Goal: Information Seeking & Learning: Learn about a topic

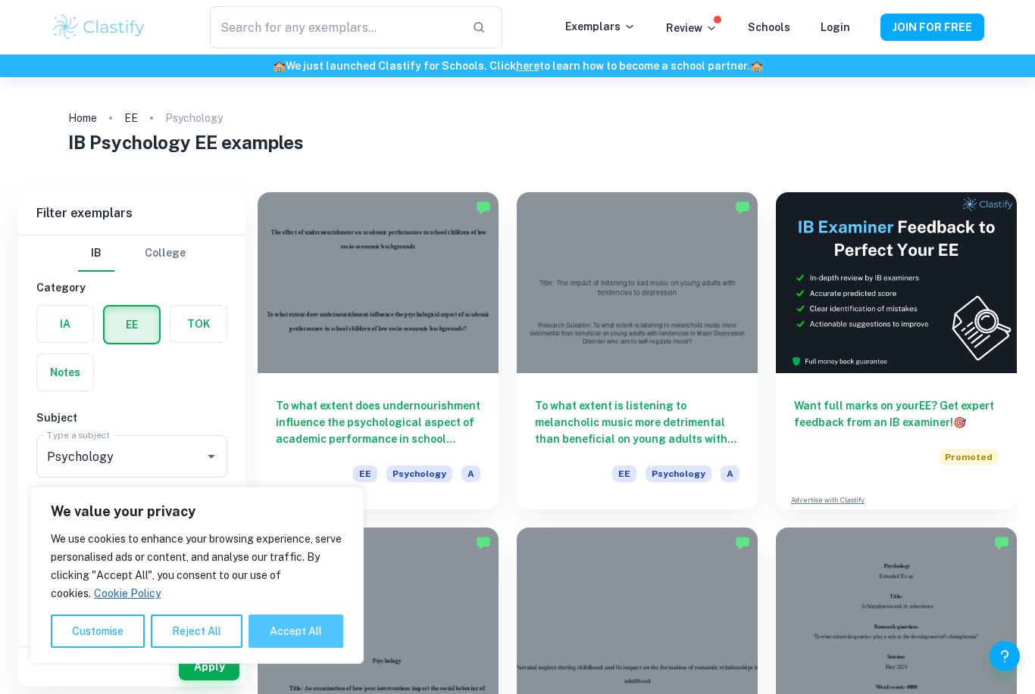
click at [276, 629] on button "Accept All" at bounding box center [295, 631] width 95 height 33
checkbox input "true"
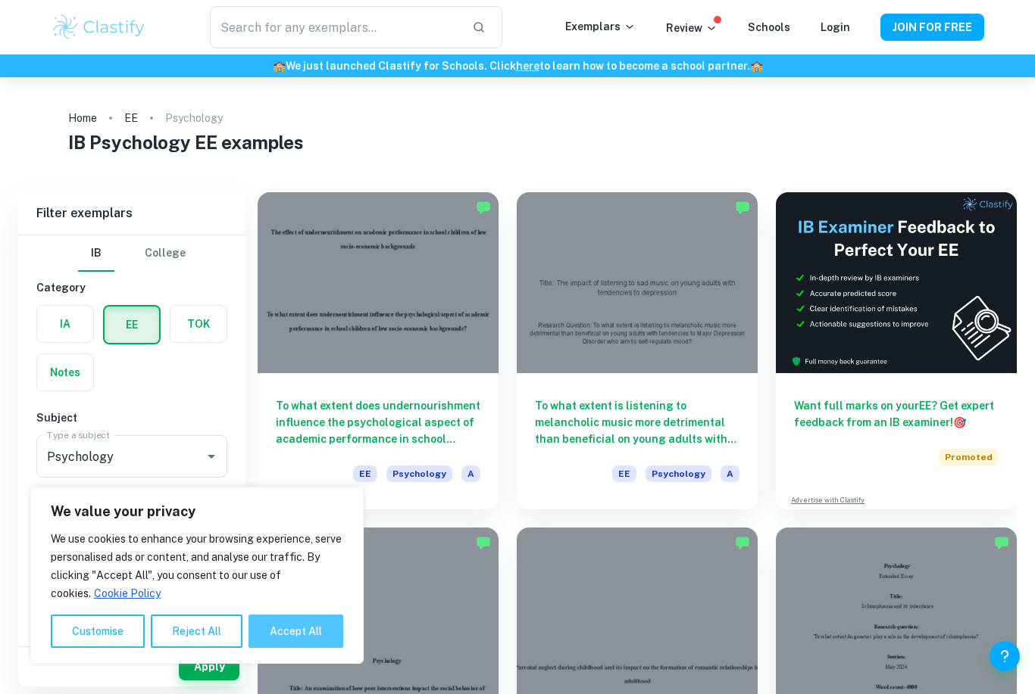
checkbox input "true"
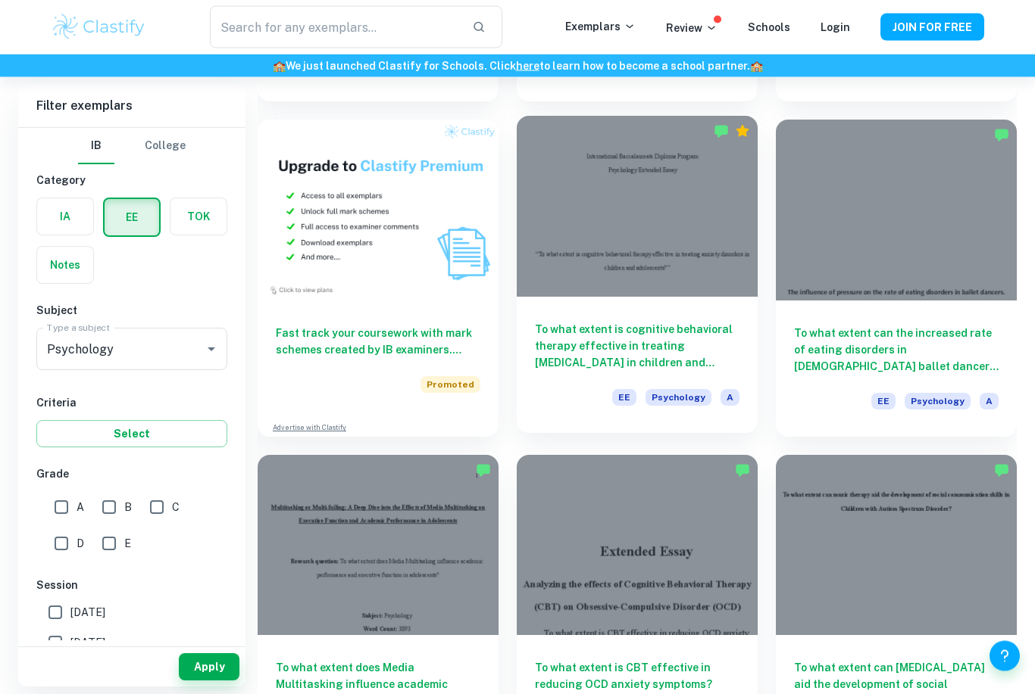
scroll to position [743, 0]
click at [579, 226] on div at bounding box center [637, 206] width 241 height 181
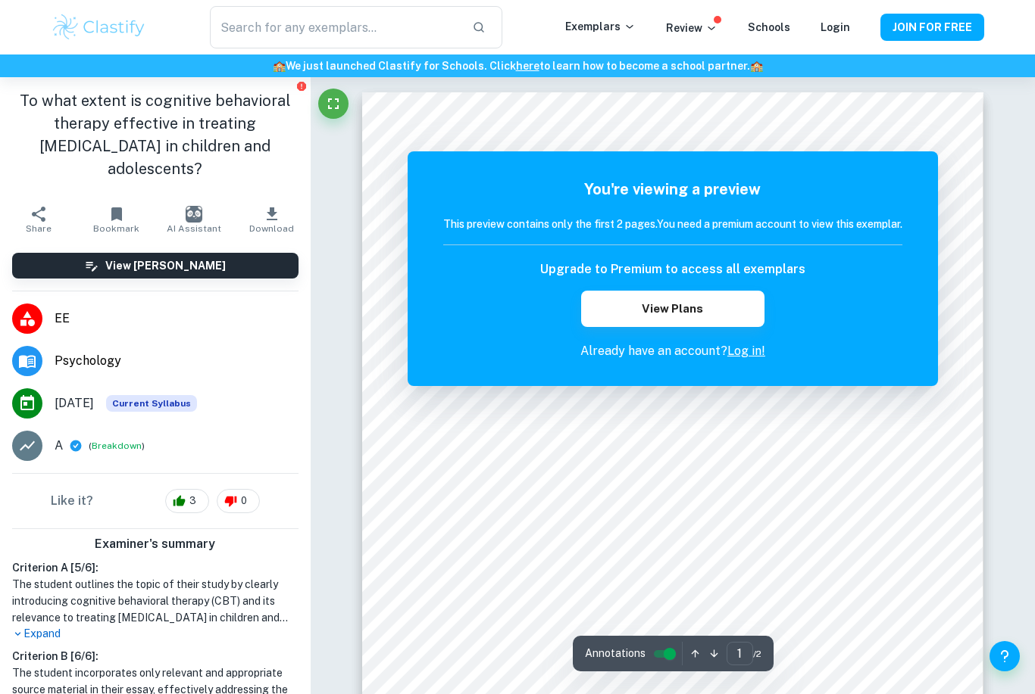
click at [741, 353] on link "Log in!" at bounding box center [746, 351] width 38 height 14
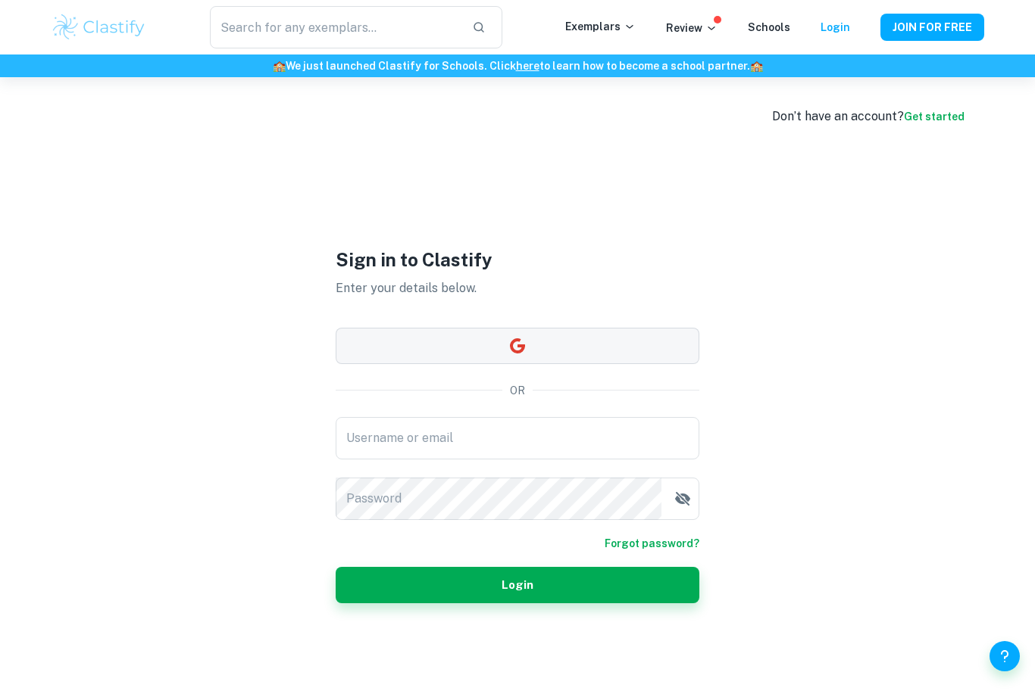
click at [382, 364] on button "button" at bounding box center [518, 346] width 364 height 36
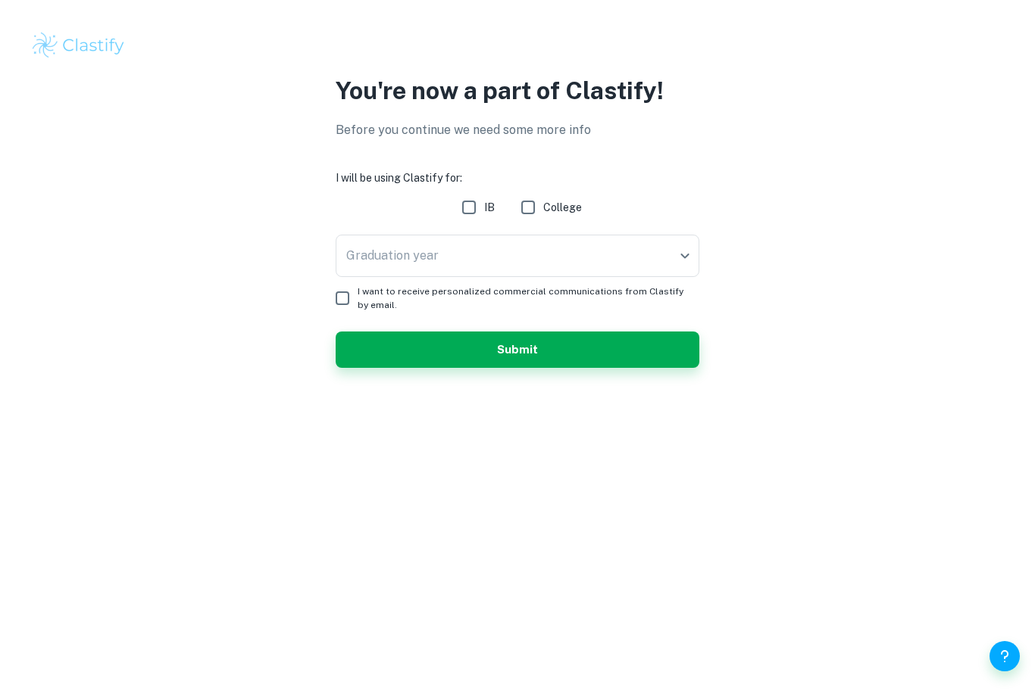
click at [466, 214] on input "IB" at bounding box center [469, 207] width 30 height 30
checkbox input "true"
click at [367, 261] on body "We value your privacy We use cookies to enhance your browsing experience, serve…" at bounding box center [517, 347] width 1035 height 694
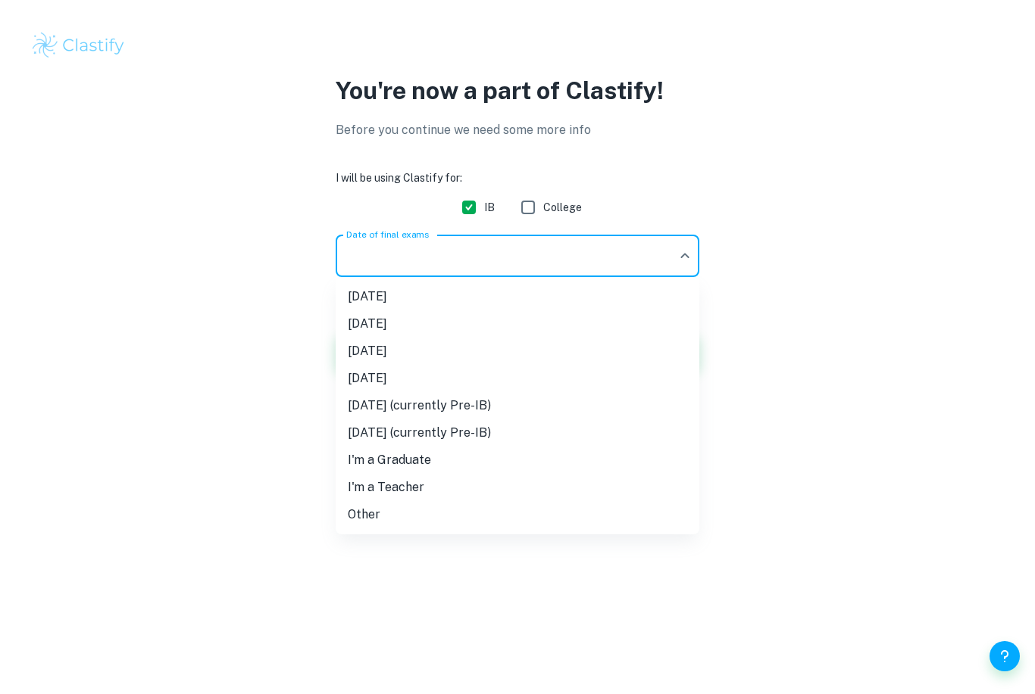
click at [366, 520] on li "Other" at bounding box center [518, 514] width 364 height 27
type input "Other"
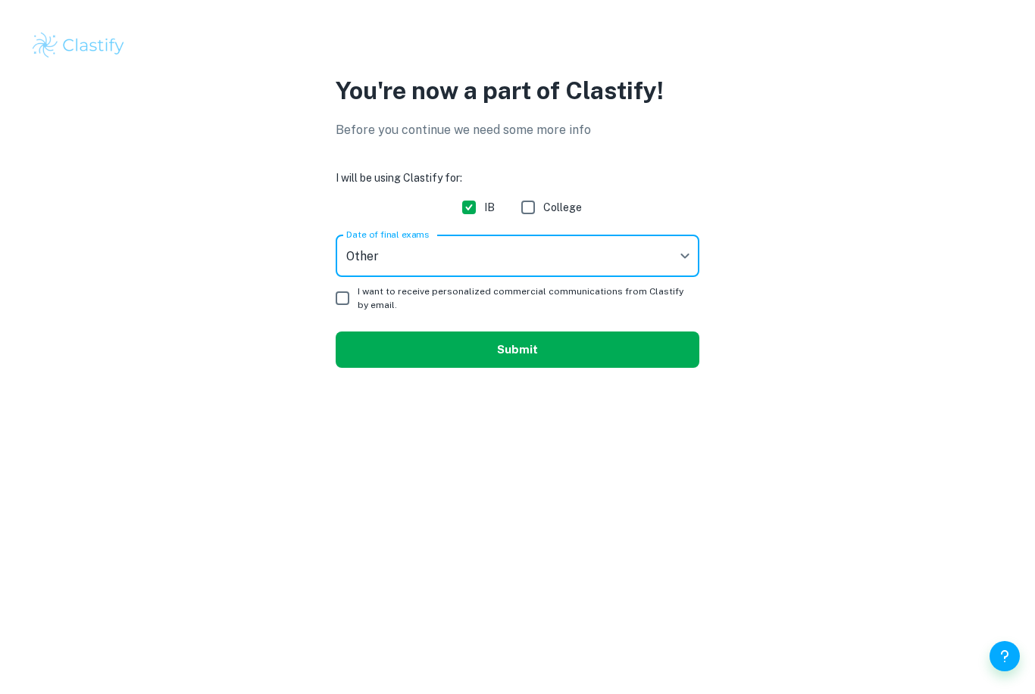
click at [367, 354] on button "Submit" at bounding box center [518, 350] width 364 height 36
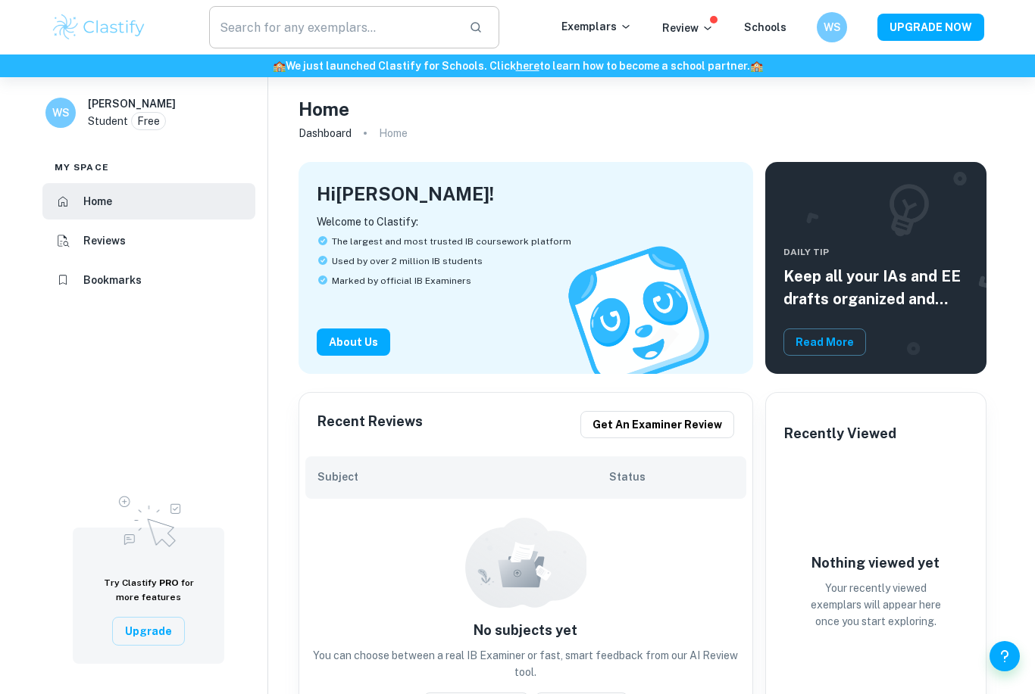
click at [279, 33] on input "text" at bounding box center [333, 27] width 248 height 42
click at [601, 10] on div "​ Exemplars Review Schools WS UPGRADE NOW" at bounding box center [517, 27] width 969 height 42
click at [592, 31] on p "Exemplars" at bounding box center [596, 26] width 70 height 17
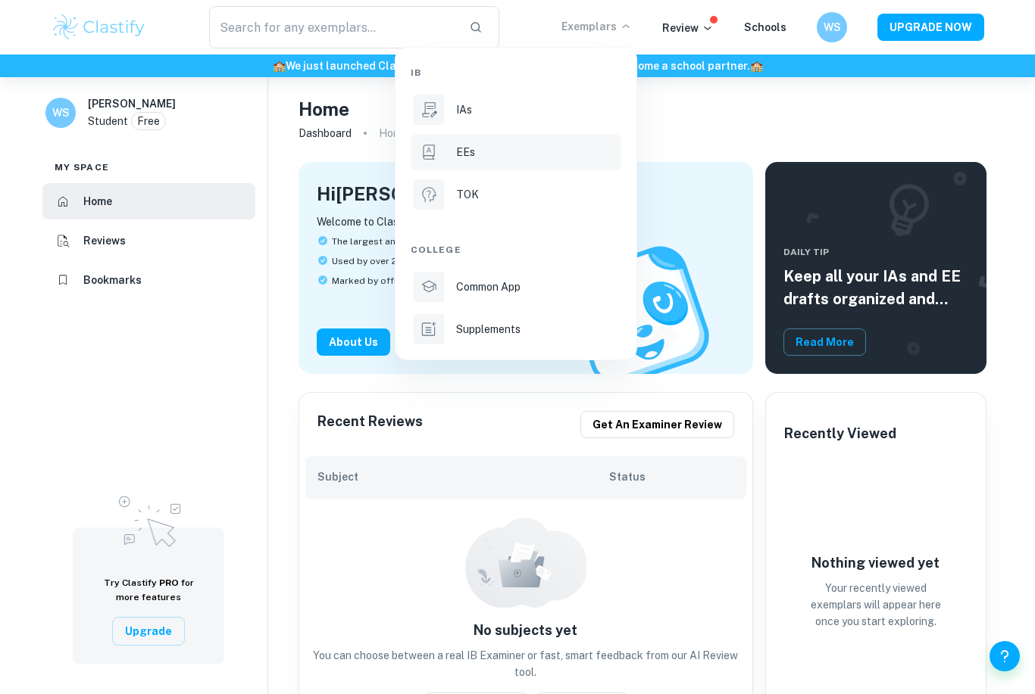
click at [441, 157] on div at bounding box center [429, 152] width 30 height 30
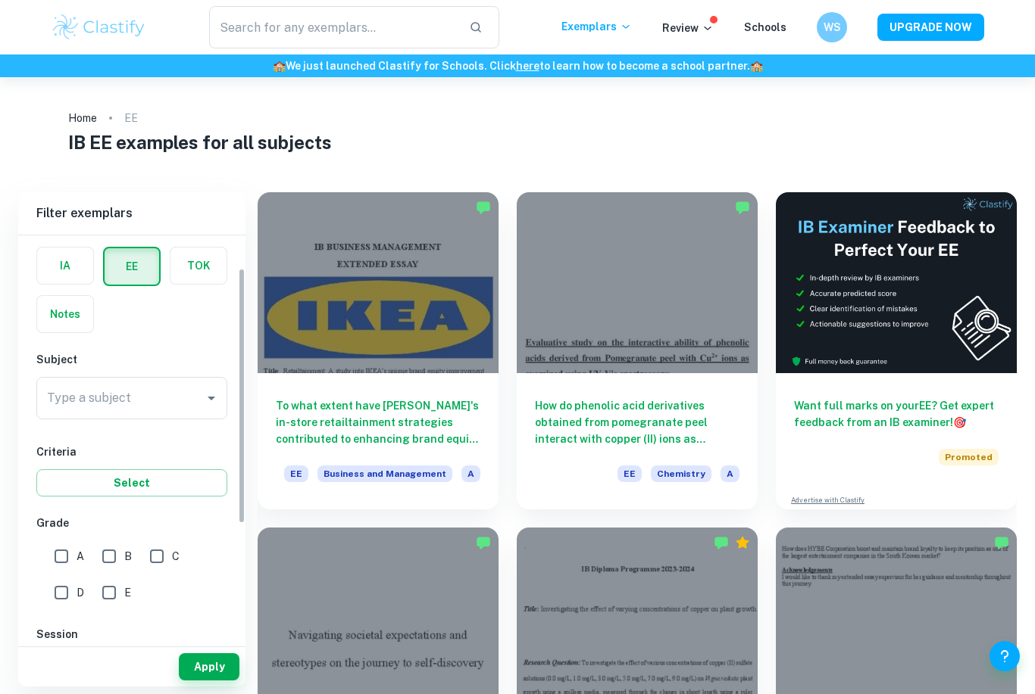
scroll to position [58, 0]
click at [80, 397] on div "Type a subject Type a subject" at bounding box center [131, 399] width 191 height 42
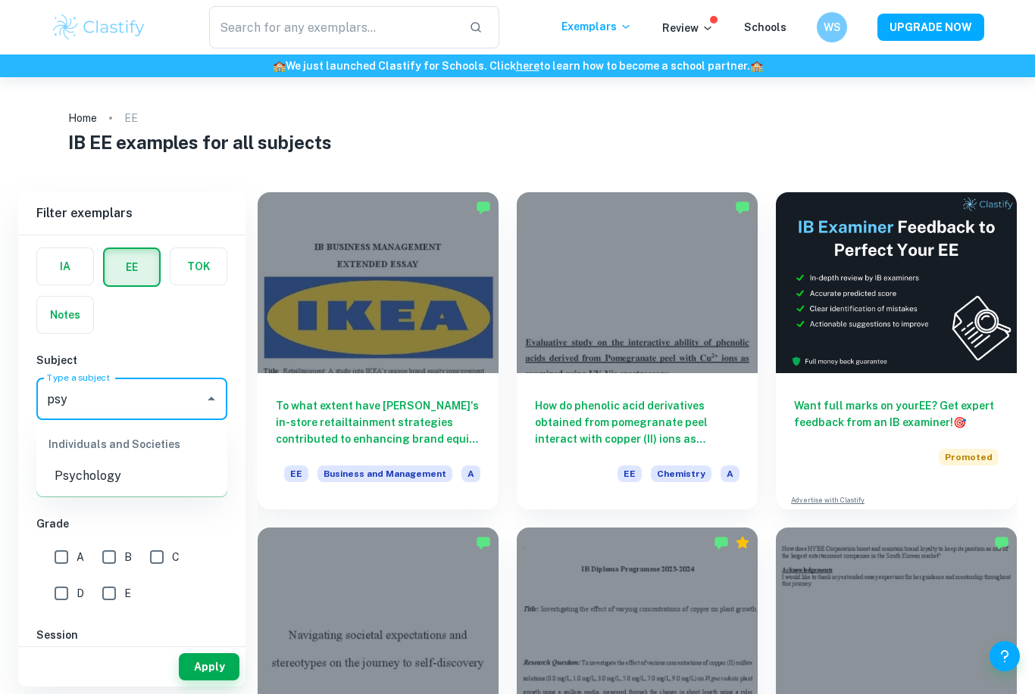
click at [72, 471] on li "Psychology" at bounding box center [131, 476] width 191 height 27
type input "Psychology"
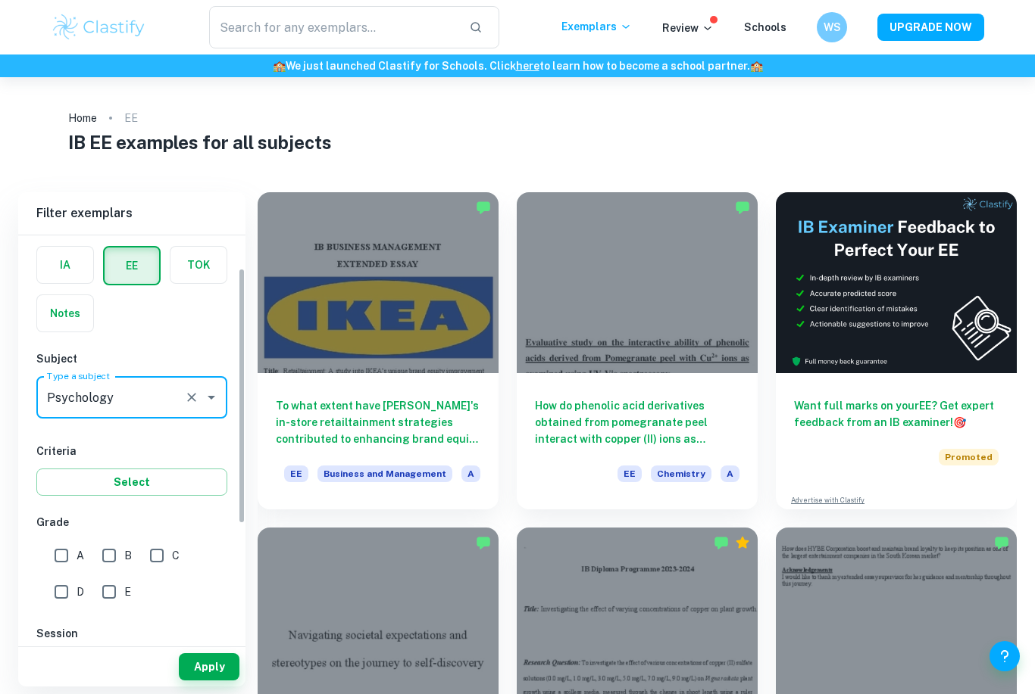
scroll to position [58, 0]
click at [70, 483] on button "Select" at bounding box center [131, 483] width 191 height 27
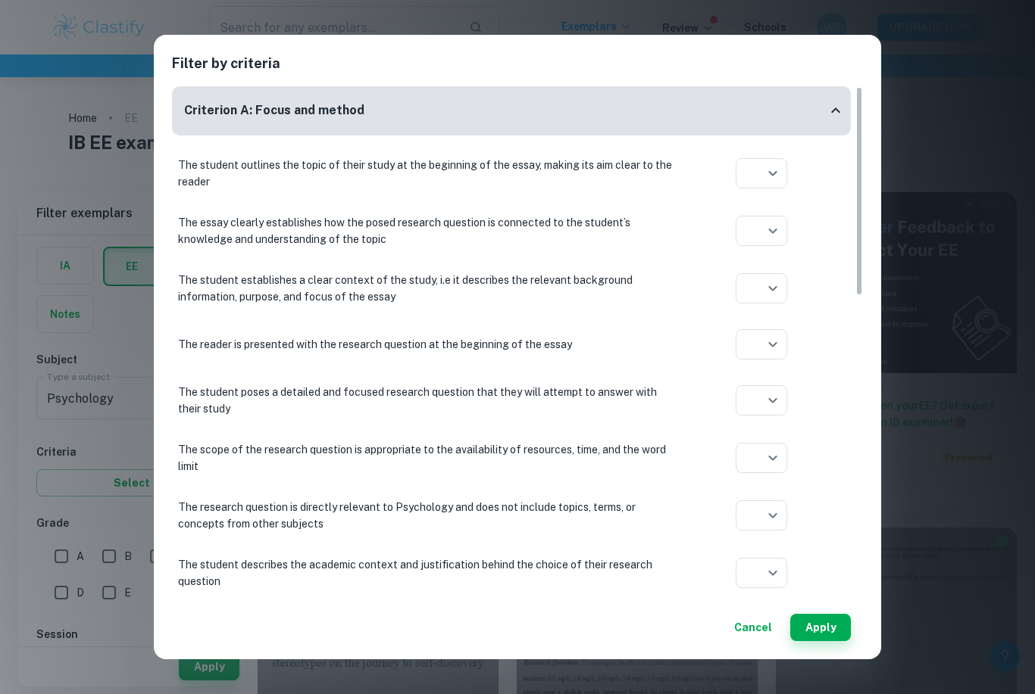
click at [754, 631] on button "Cancel" at bounding box center [753, 627] width 50 height 27
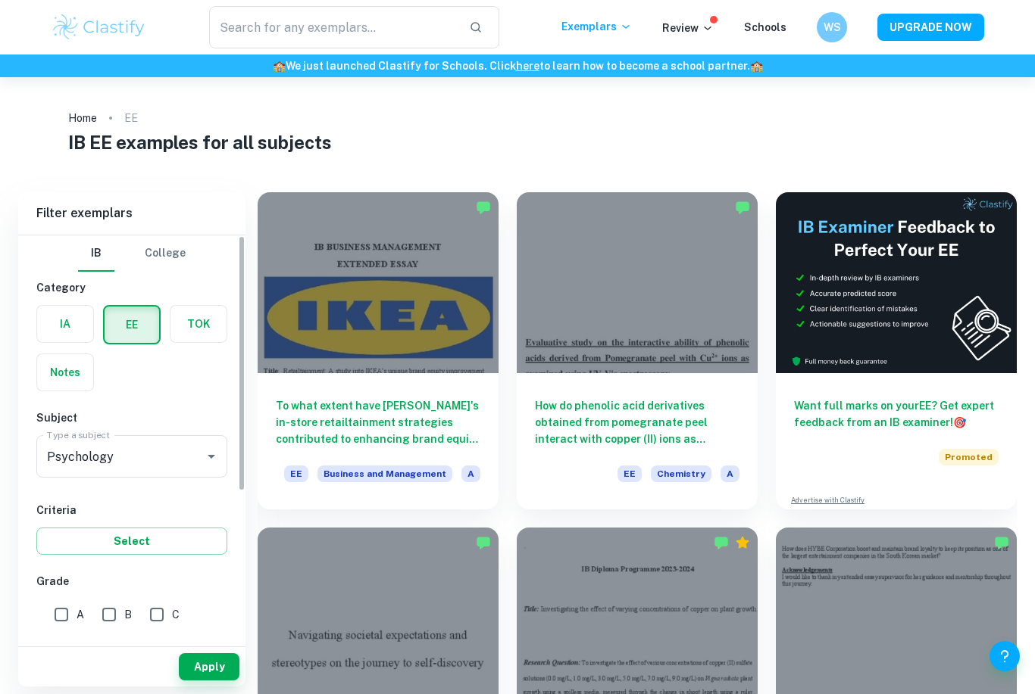
scroll to position [0, 0]
click at [420, 121] on ol "Home EE" at bounding box center [517, 118] width 898 height 21
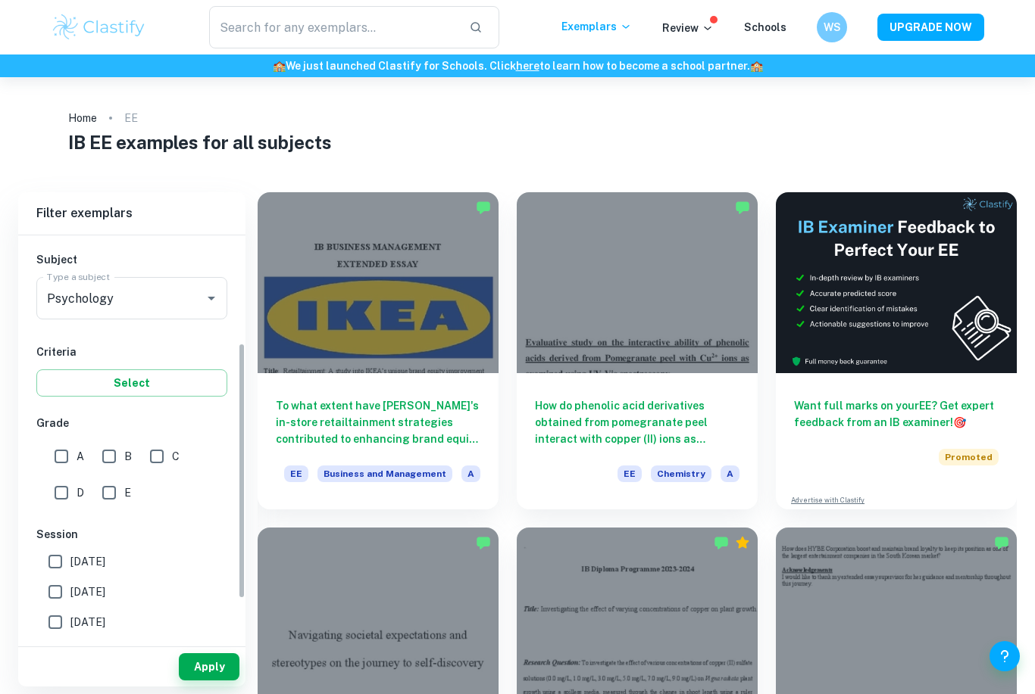
scroll to position [145, 0]
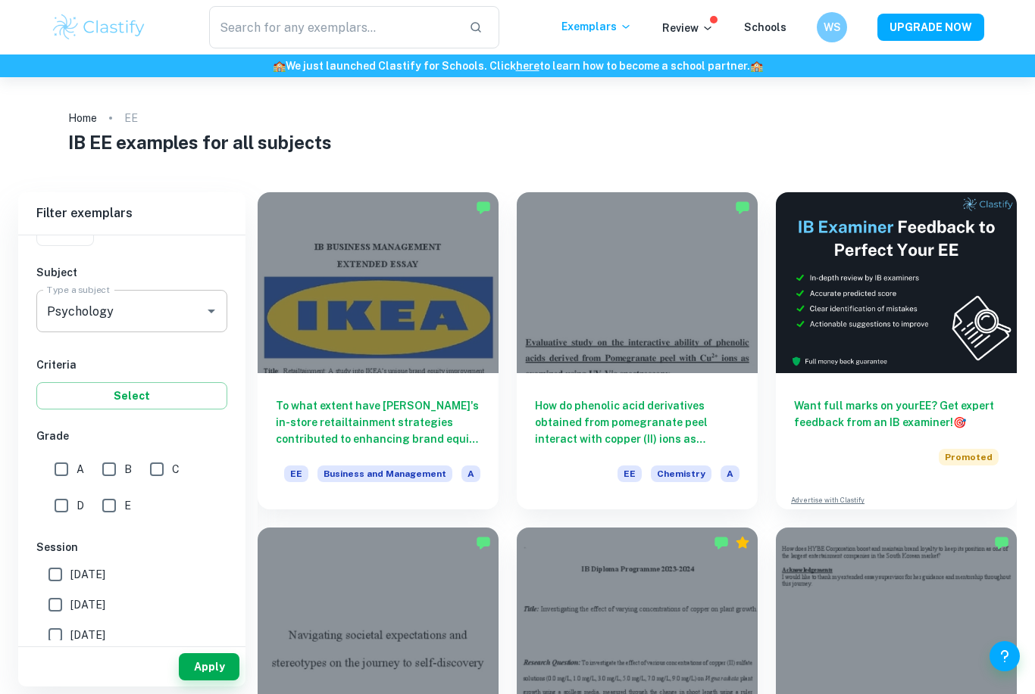
click at [84, 314] on input "Psychology" at bounding box center [110, 311] width 135 height 29
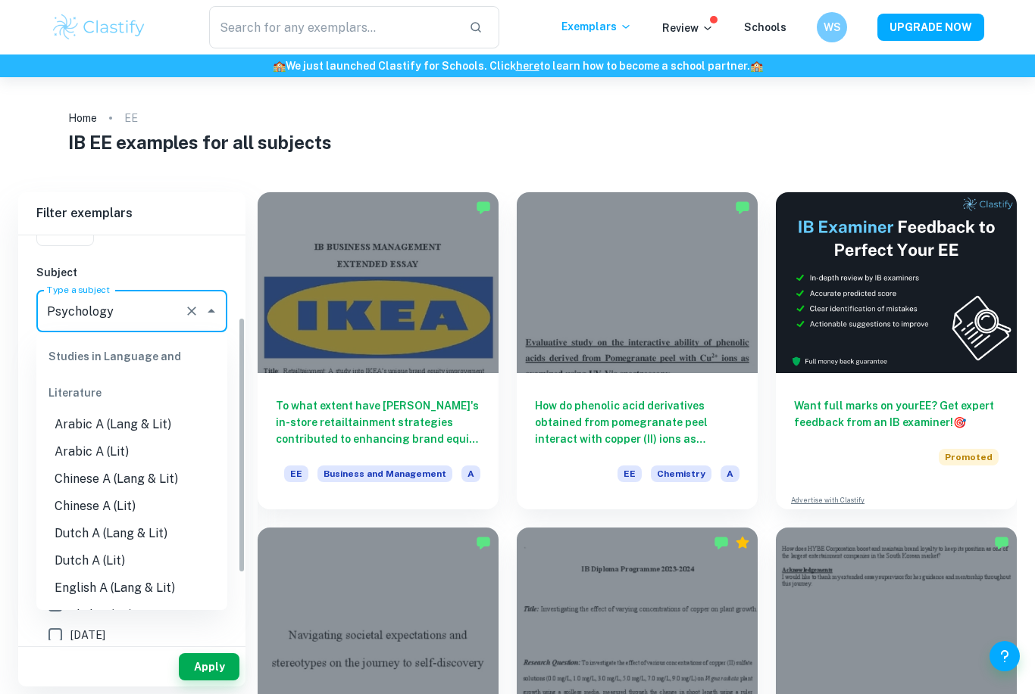
scroll to position [1354, 0]
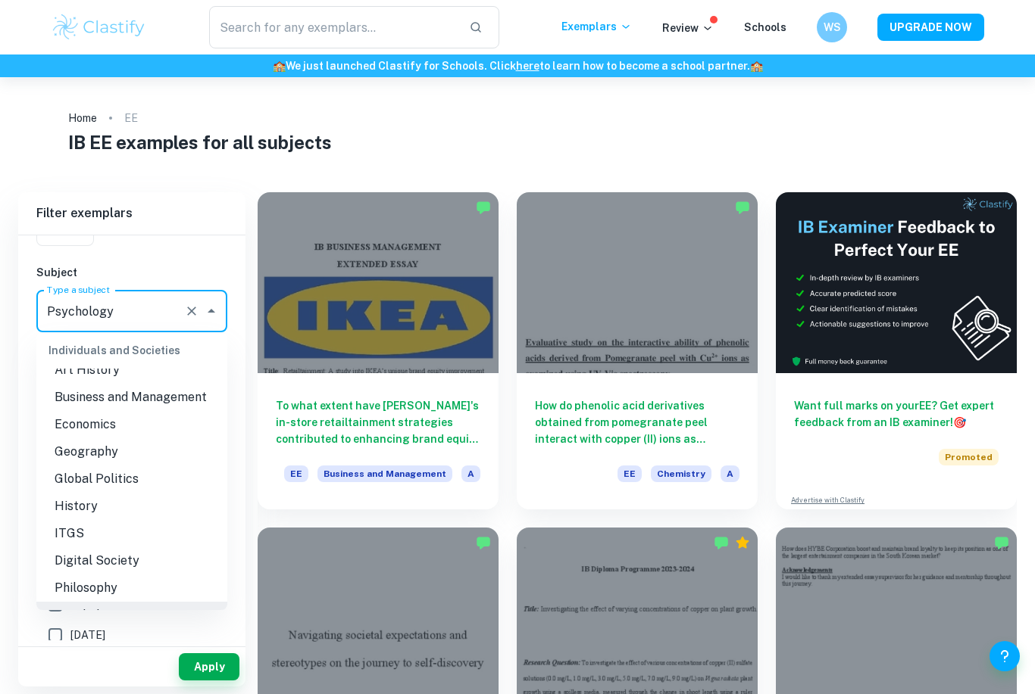
click at [122, 254] on div "IB College Category IA EE TOK Notes Subject Type a subject Psychology Type a su…" at bounding box center [131, 491] width 227 height 803
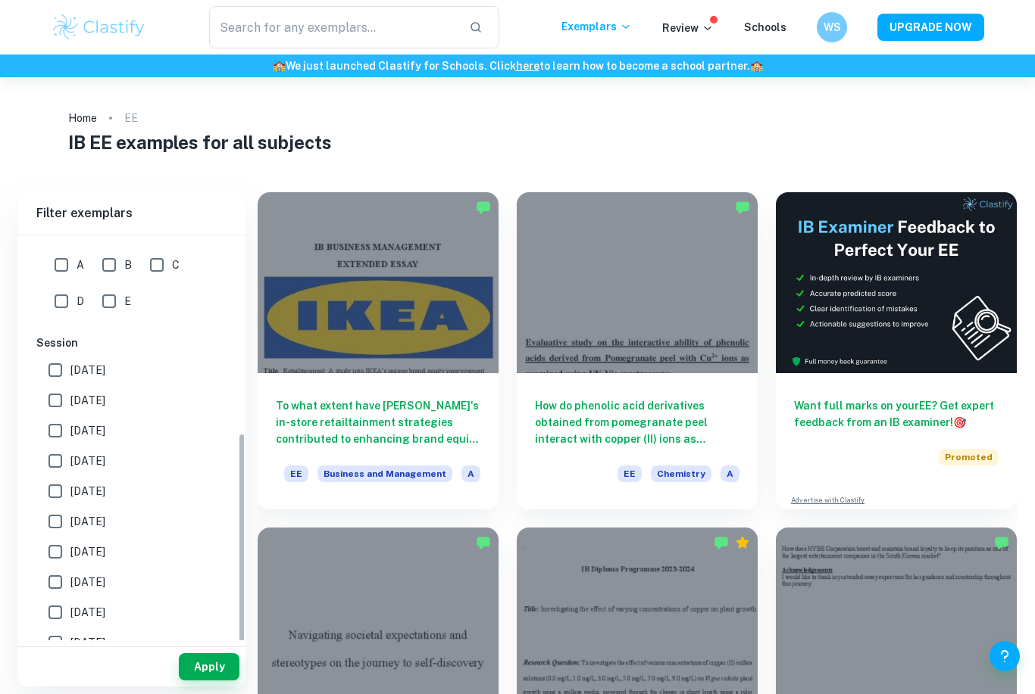
scroll to position [349, 0]
click at [57, 360] on input "[DATE]" at bounding box center [55, 371] width 30 height 30
click at [58, 373] on input "[DATE]" at bounding box center [55, 371] width 30 height 30
checkbox input "false"
click at [50, 545] on input "[DATE]" at bounding box center [55, 553] width 30 height 30
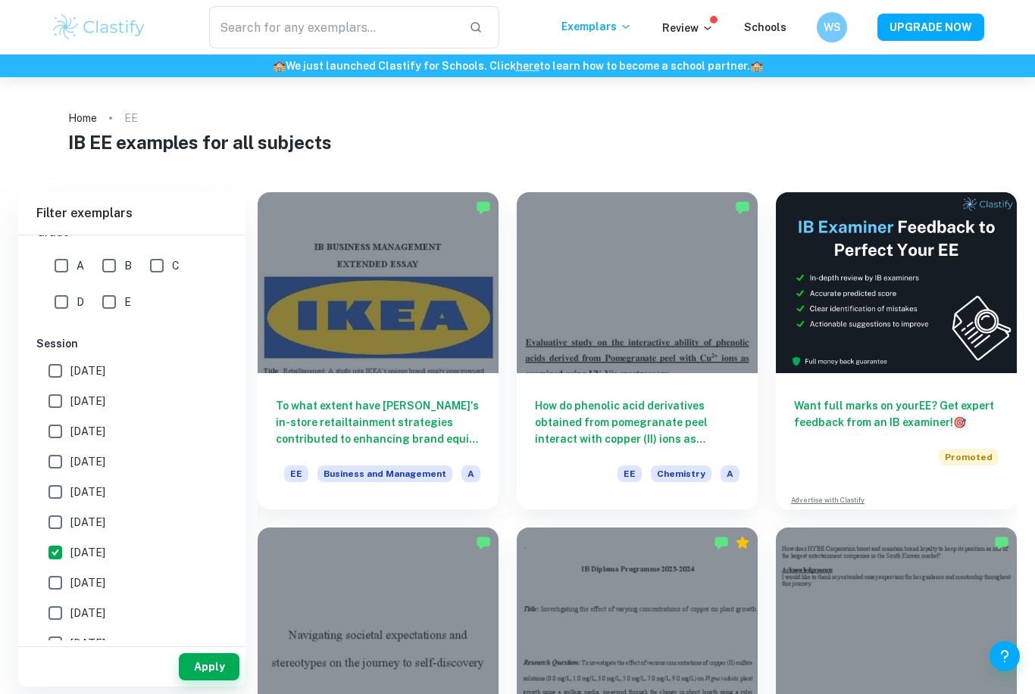
click at [54, 548] on input "[DATE]" at bounding box center [55, 553] width 30 height 30
checkbox input "false"
click at [58, 272] on input "A" at bounding box center [61, 266] width 30 height 30
click at [59, 276] on input "A" at bounding box center [61, 266] width 30 height 30
checkbox input "false"
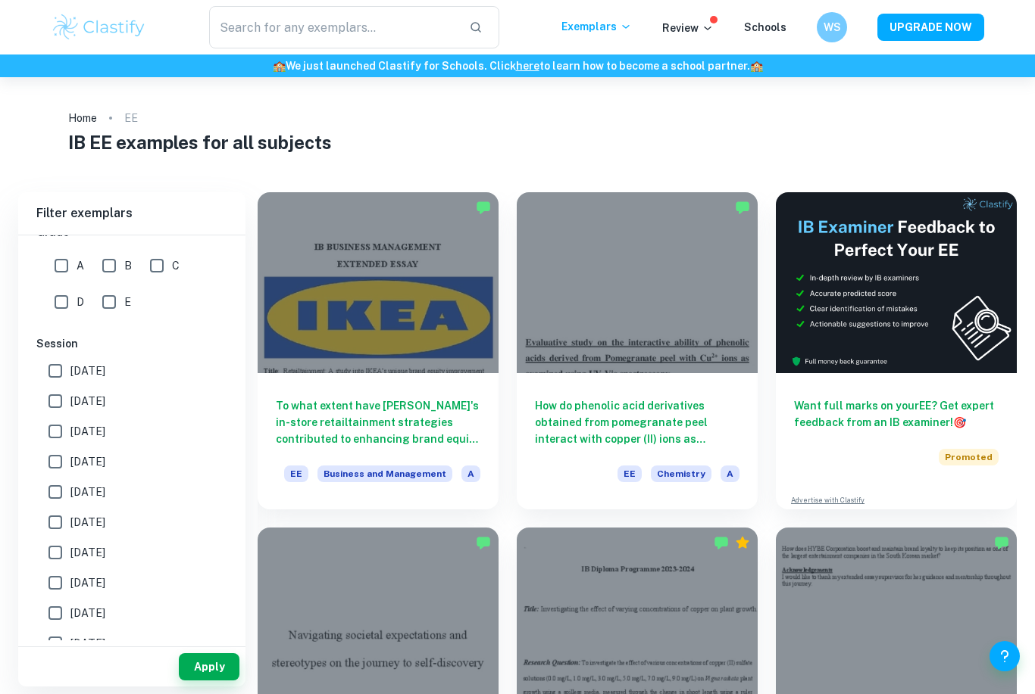
click at [106, 302] on input "E" at bounding box center [109, 302] width 30 height 30
click at [113, 304] on input "E" at bounding box center [109, 302] width 30 height 30
checkbox input "false"
click at [281, 27] on input "text" at bounding box center [333, 27] width 248 height 42
type input "O"
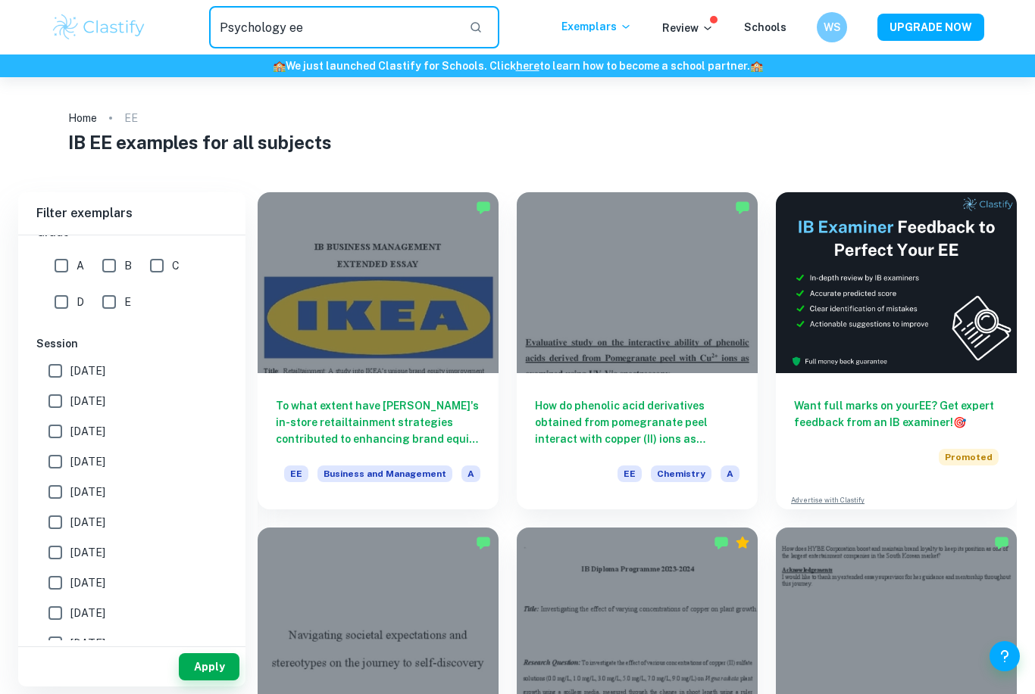
type input "Psychology ee"
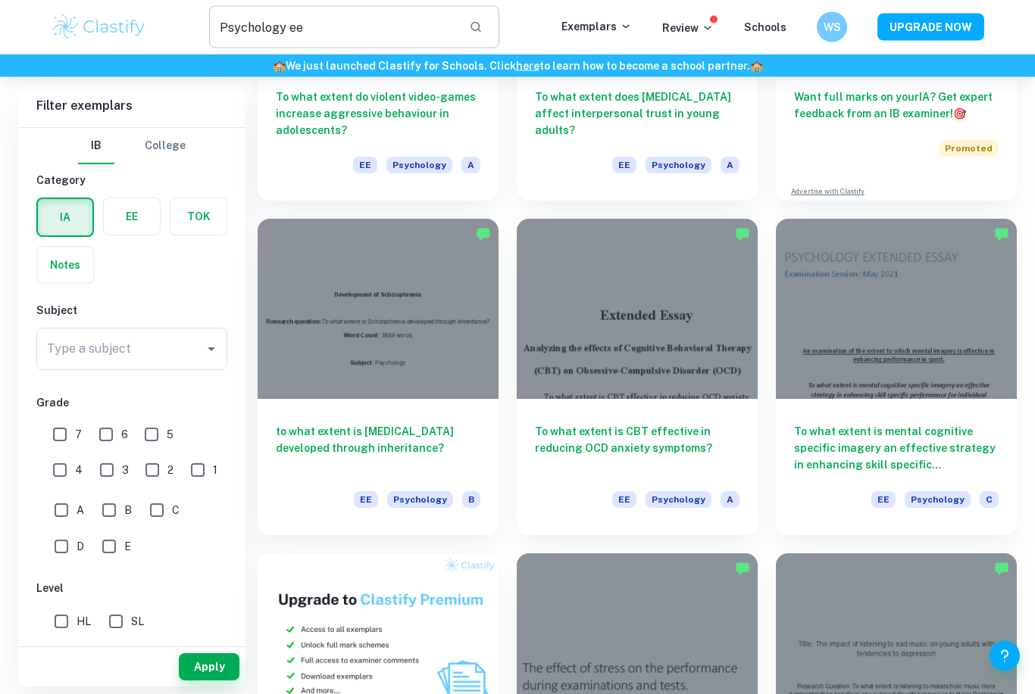
scroll to position [284, 0]
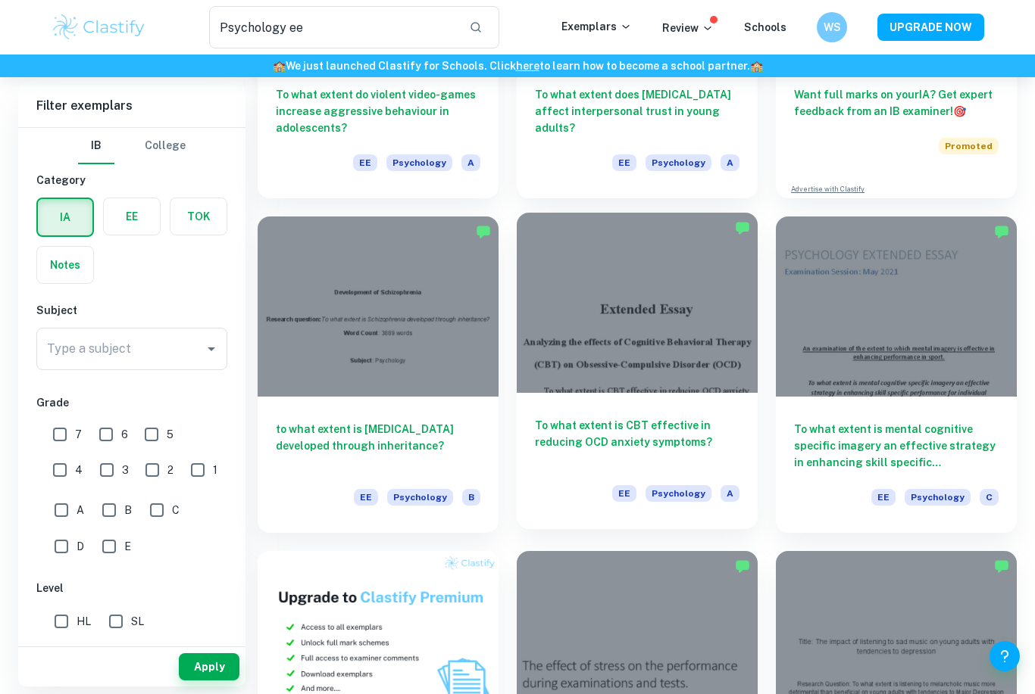
click at [567, 309] on div at bounding box center [637, 303] width 241 height 181
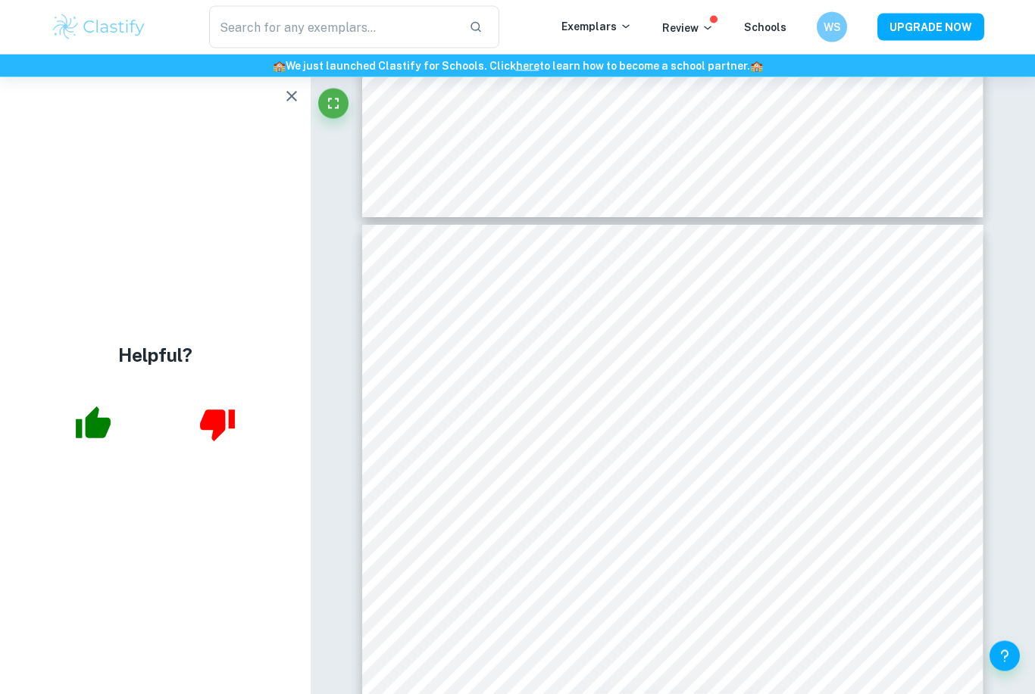
scroll to position [9084, 0]
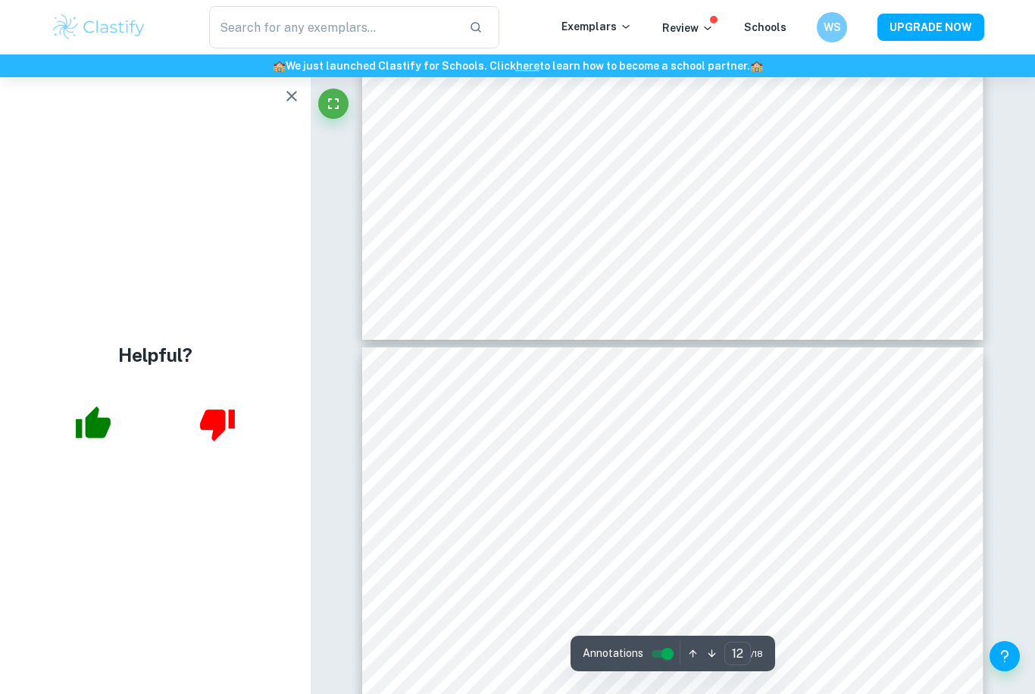
type input "11"
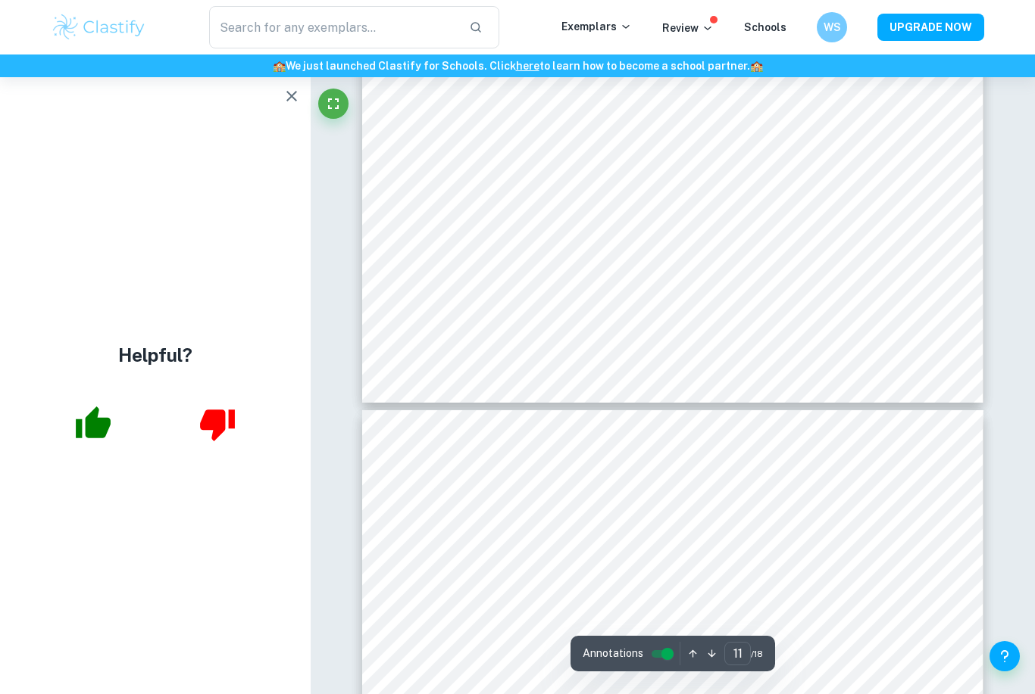
scroll to position [8897, 0]
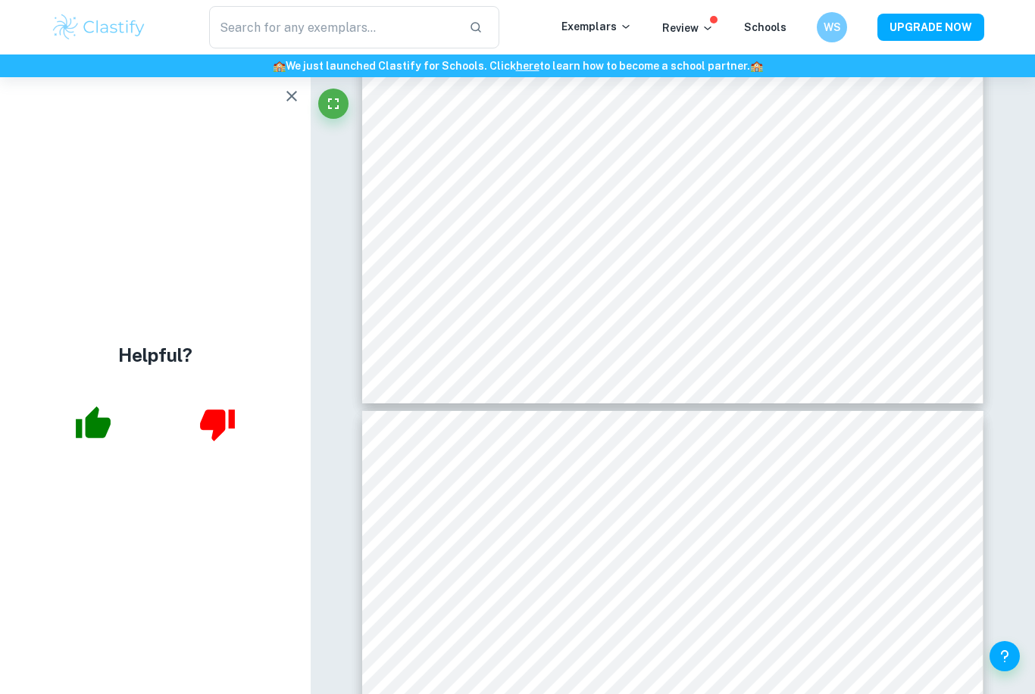
type input "Psychology ee"
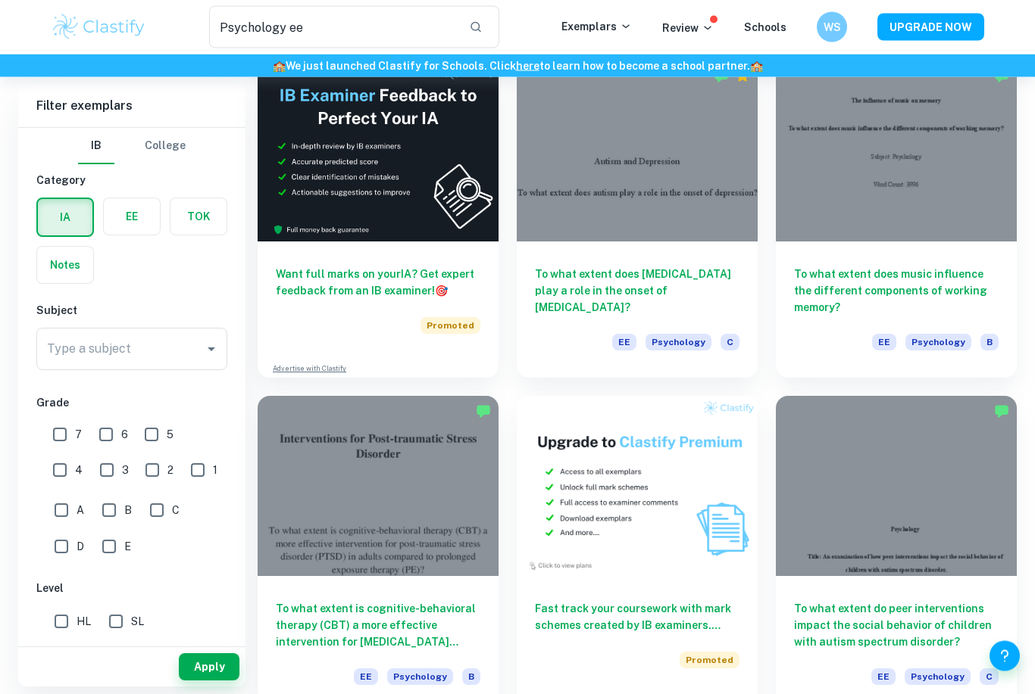
scroll to position [2146, 0]
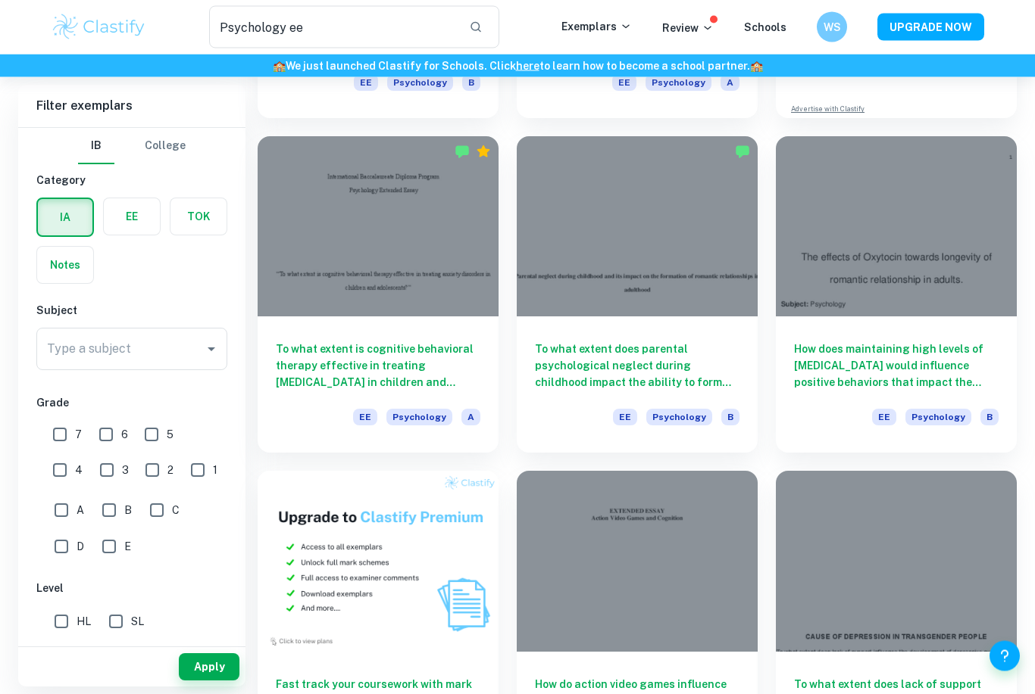
scroll to position [349, 0]
